Goal: Task Accomplishment & Management: Use online tool/utility

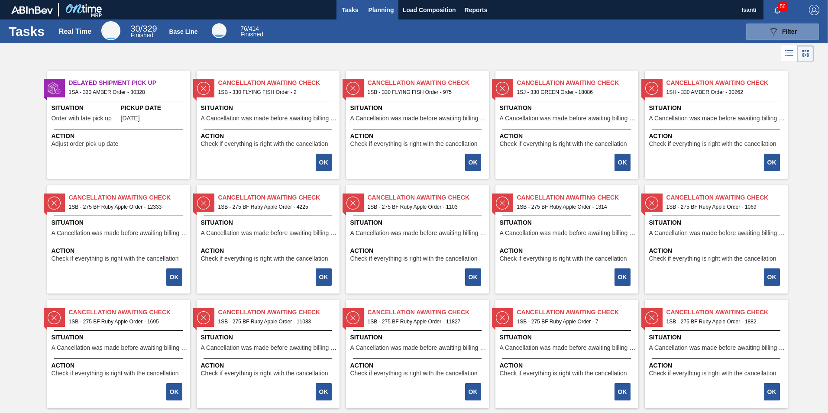
click at [379, 11] on span "Planning" at bounding box center [382, 10] width 26 height 10
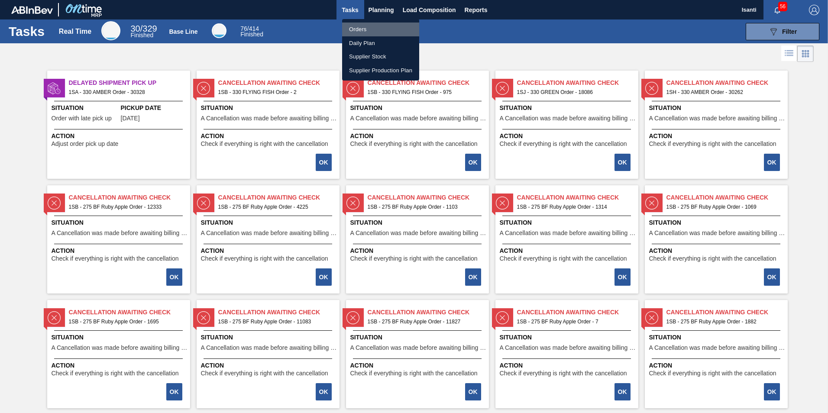
click at [358, 26] on li "Orders" at bounding box center [380, 30] width 77 height 14
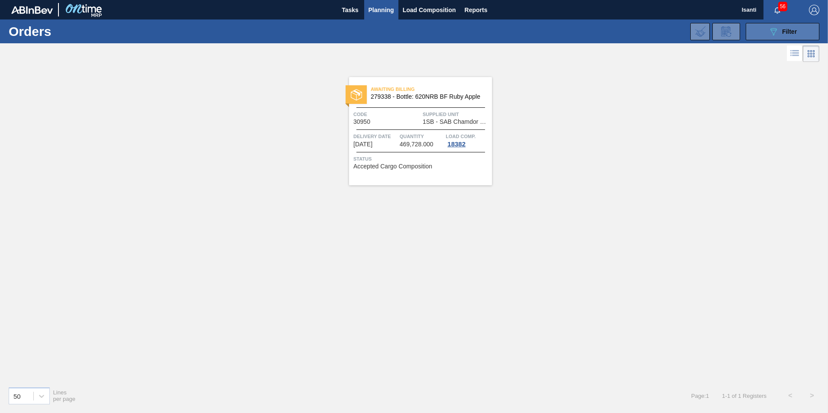
click at [530, 34] on button "089F7B8B-B2A5-4AFE-B5C0-19BA573D28AC Filter" at bounding box center [783, 31] width 74 height 17
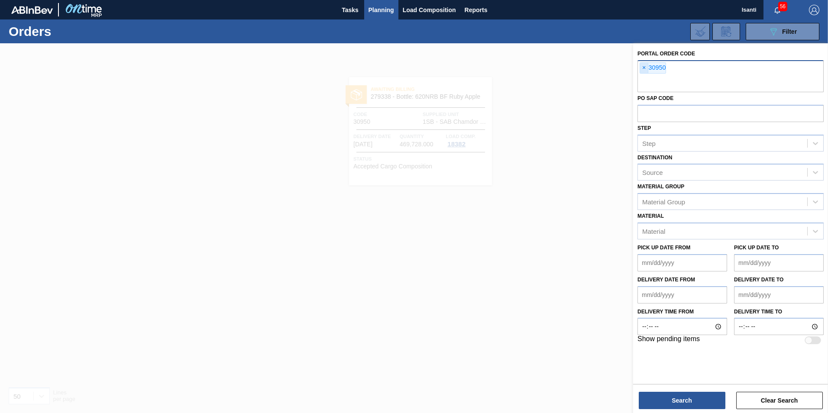
click at [530, 68] on span "×" at bounding box center [644, 68] width 8 height 10
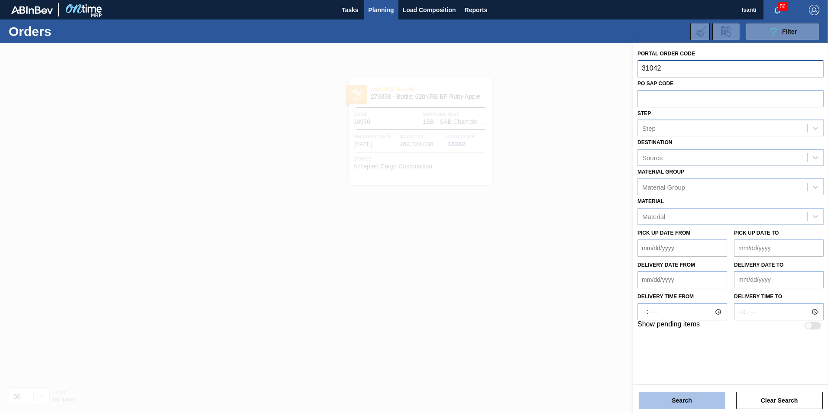
type input "31042"
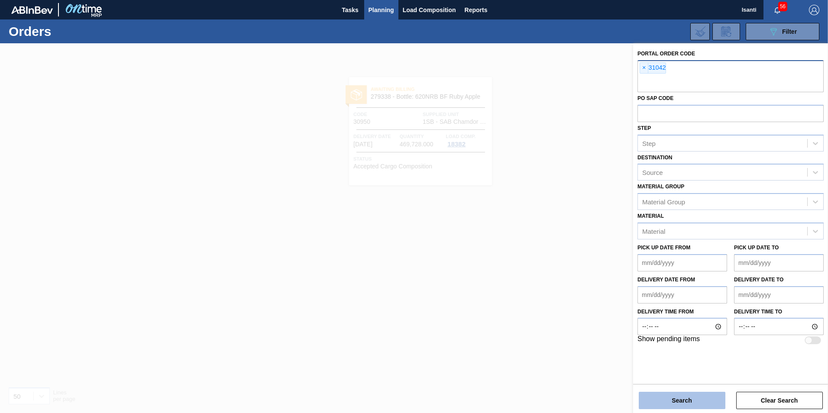
click at [530, 257] on button "Search" at bounding box center [682, 400] width 87 height 17
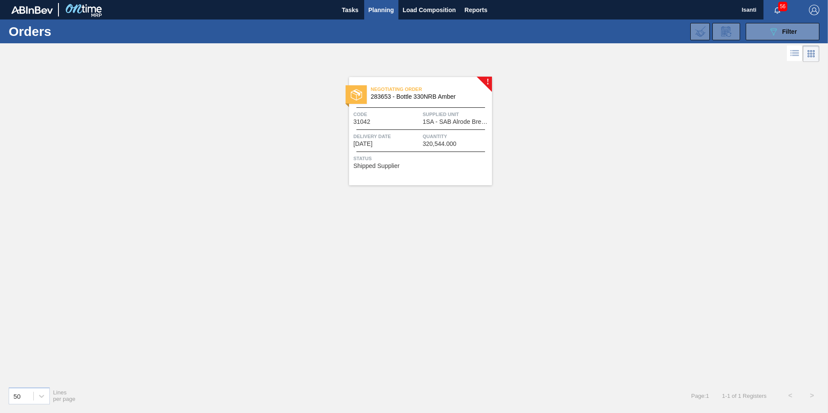
click at [419, 142] on div "Delivery Date [DATE]" at bounding box center [387, 139] width 67 height 15
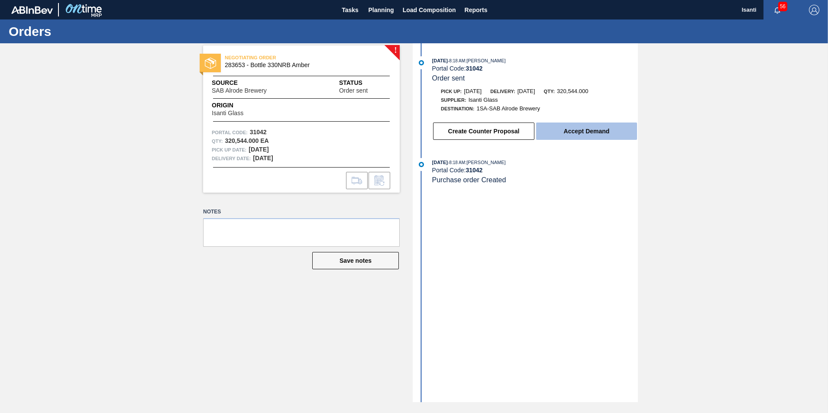
click at [530, 129] on button "Accept Demand" at bounding box center [586, 131] width 101 height 17
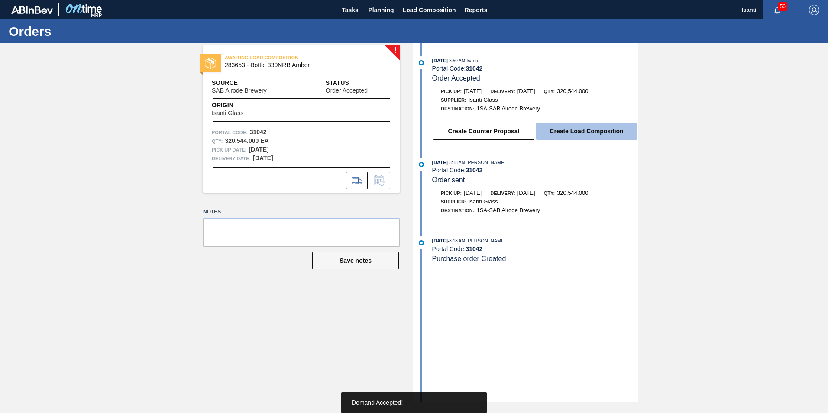
click at [530, 132] on button "Create Load Composition" at bounding box center [586, 131] width 101 height 17
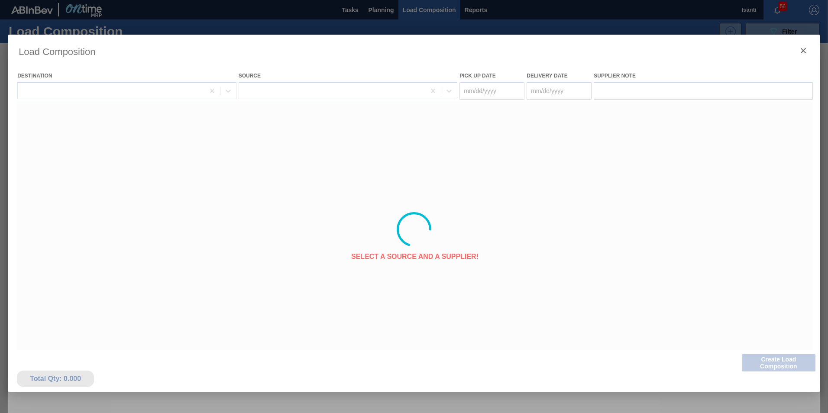
type Date "[DATE]"
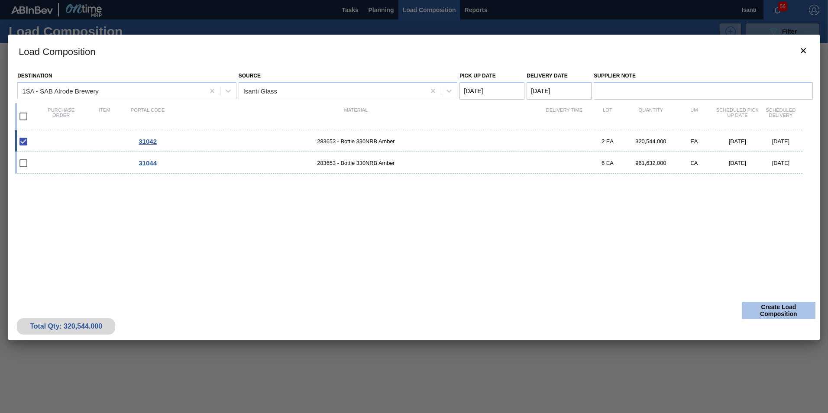
click at [530, 257] on button "Create Load Composition" at bounding box center [779, 310] width 74 height 17
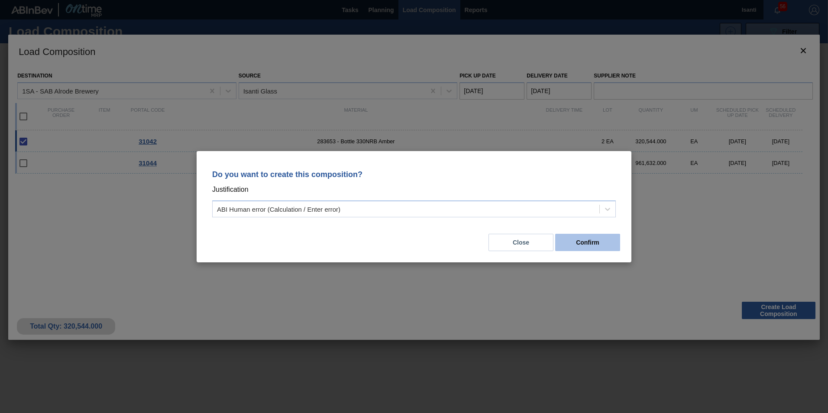
click at [530, 244] on button "Confirm" at bounding box center [587, 242] width 65 height 17
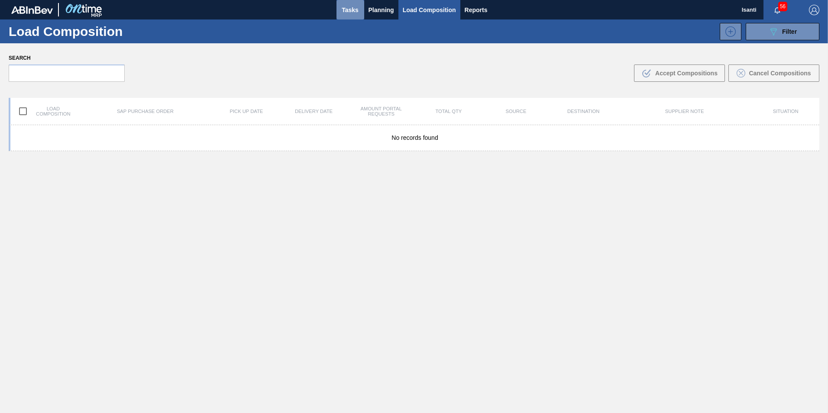
click at [358, 10] on span "Tasks" at bounding box center [350, 10] width 19 height 10
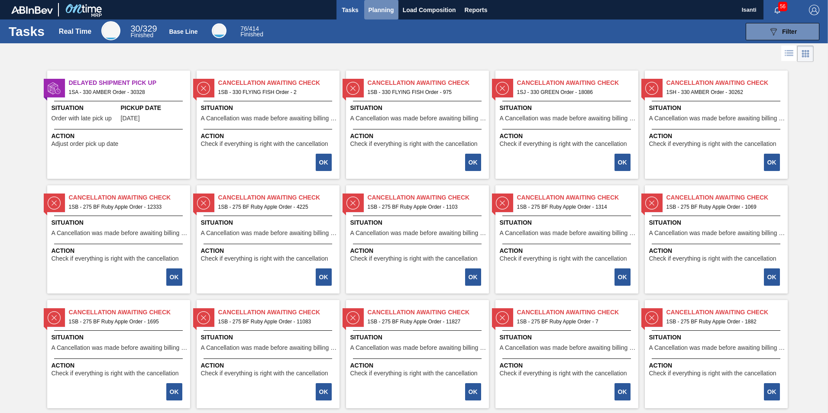
click at [380, 11] on span "Planning" at bounding box center [382, 10] width 26 height 10
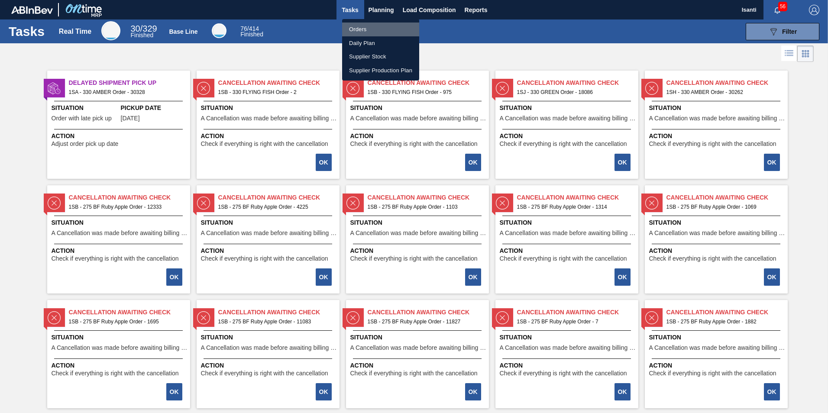
click at [362, 28] on li "Orders" at bounding box center [380, 30] width 77 height 14
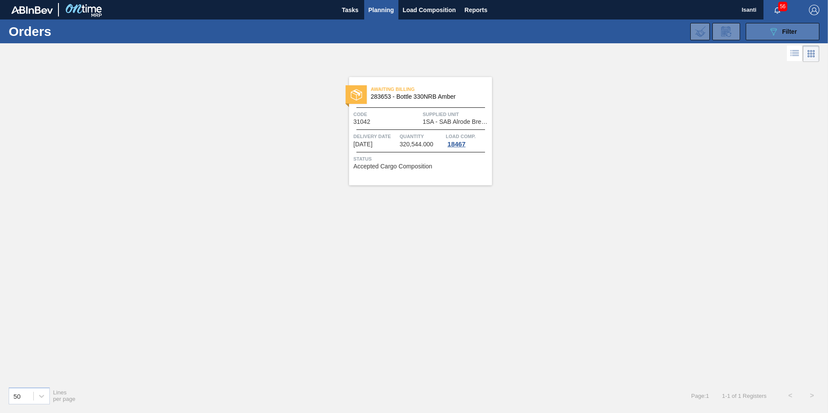
click at [530, 36] on button "089F7B8B-B2A5-4AFE-B5C0-19BA573D28AC Filter" at bounding box center [783, 31] width 74 height 17
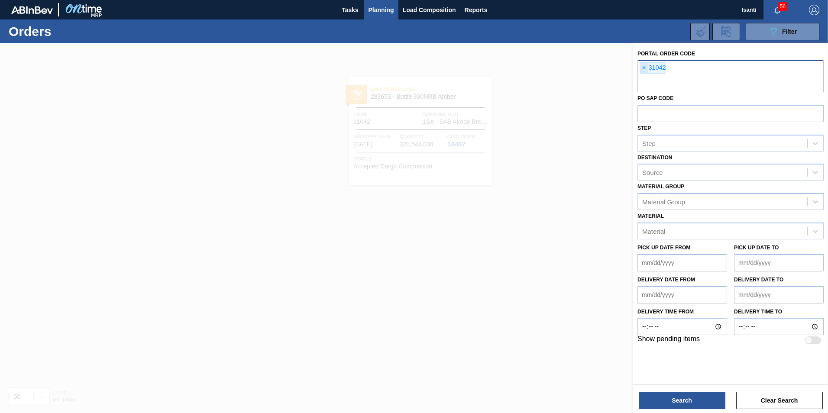
click at [530, 69] on span "×" at bounding box center [644, 68] width 8 height 10
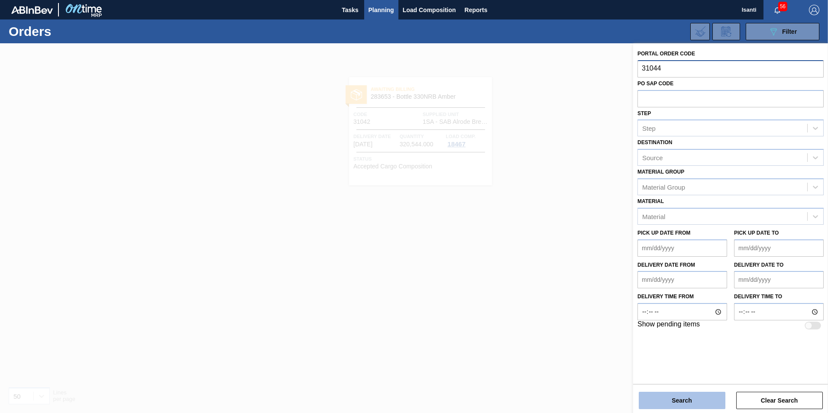
type input "31044"
click at [530, 257] on button "Search" at bounding box center [682, 400] width 87 height 17
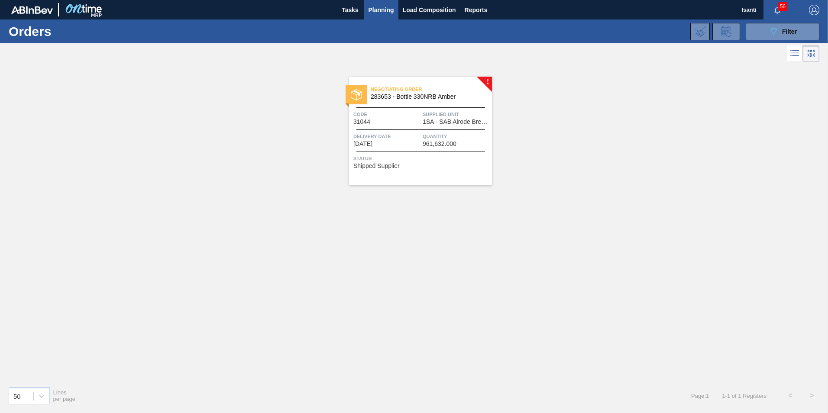
click at [421, 117] on div "Code 31044 Supplied Unit 1SA - [GEOGRAPHIC_DATA] Alrode Brewery" at bounding box center [420, 117] width 143 height 15
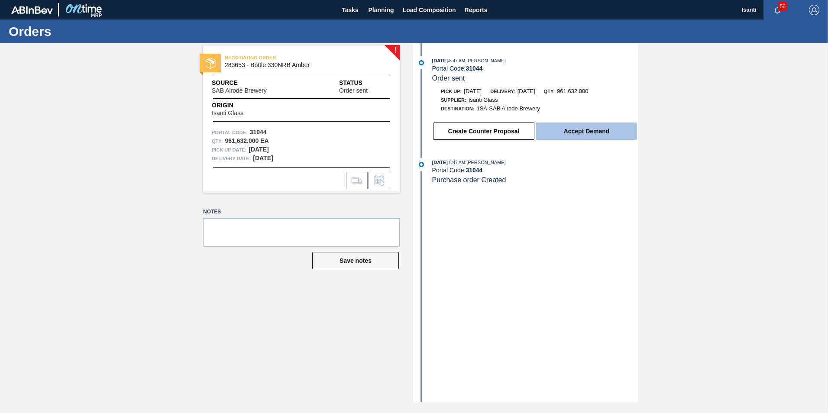
click at [530, 133] on button "Accept Demand" at bounding box center [586, 131] width 101 height 17
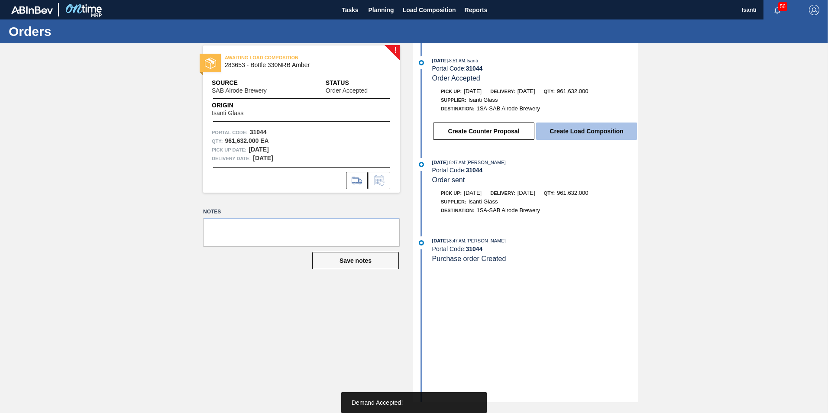
click at [530, 129] on button "Create Load Composition" at bounding box center [586, 131] width 101 height 17
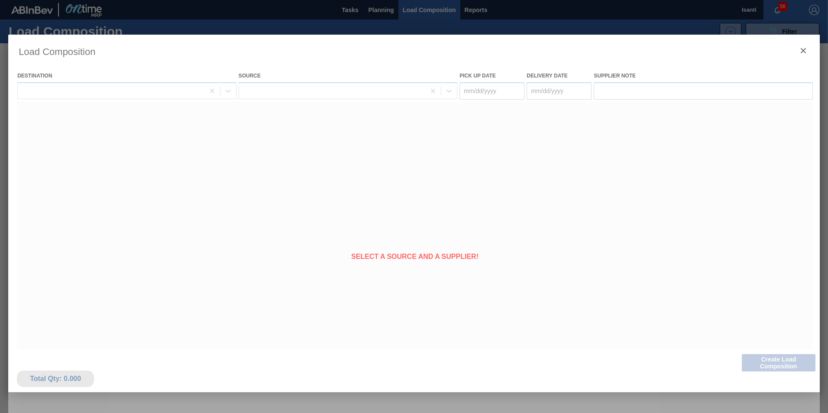
type Date "[DATE]"
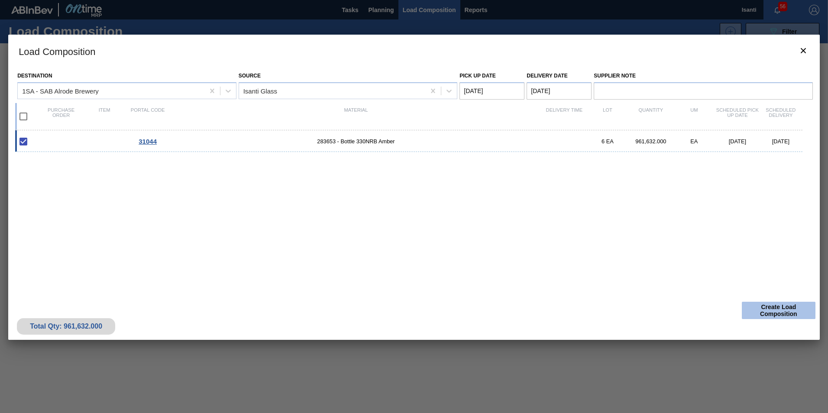
click at [530, 257] on button "Create Load Composition" at bounding box center [779, 310] width 74 height 17
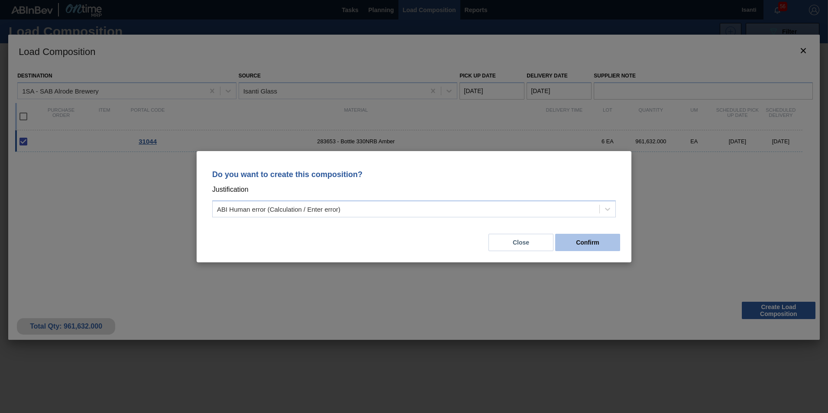
click at [530, 242] on button "Confirm" at bounding box center [587, 242] width 65 height 17
